Goal: Task Accomplishment & Management: Manage account settings

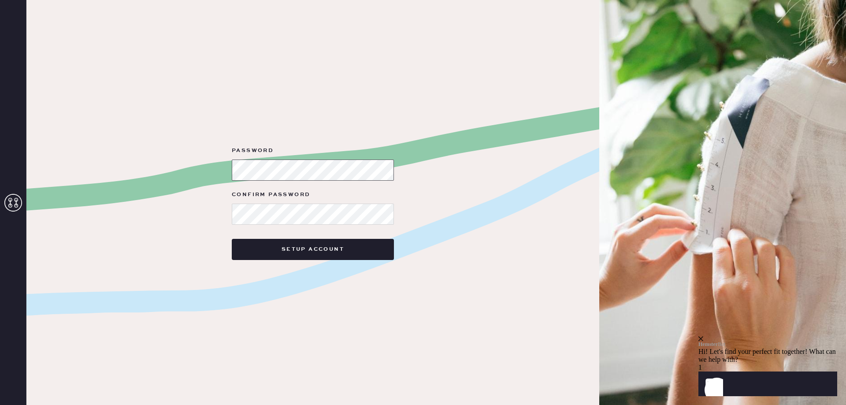
click at [171, 179] on div "Password Confirm Password Setup Account" at bounding box center [312, 202] width 573 height 405
click at [186, 223] on div "Password Confirm Password Setup Account" at bounding box center [312, 202] width 573 height 405
click at [308, 247] on button "Setup Account" at bounding box center [313, 249] width 162 height 21
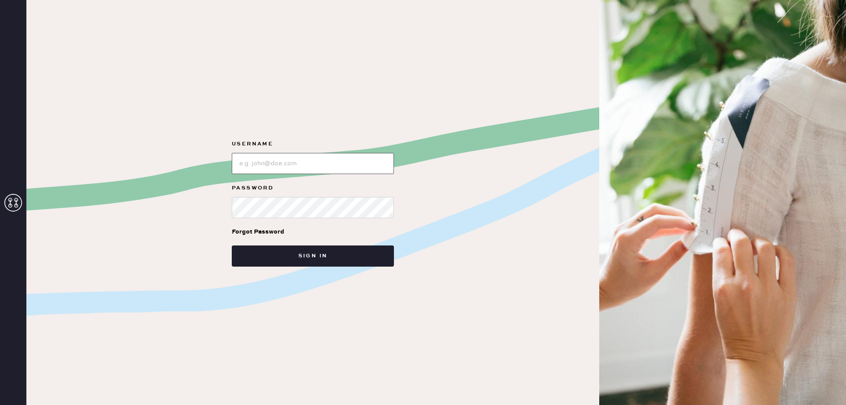
click at [304, 163] on input "loginName" at bounding box center [313, 163] width 162 height 21
type input "avery0714@gmail.com"
click at [232, 245] on button "Sign in" at bounding box center [313, 255] width 162 height 21
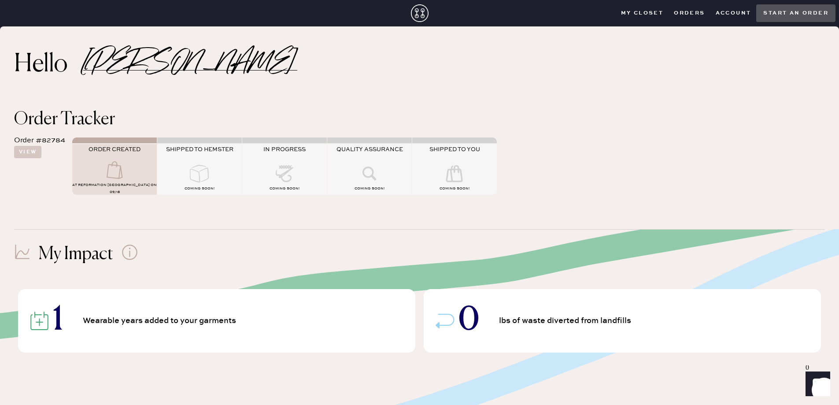
scroll to position [176, 0]
